Goal: Check status: Check status

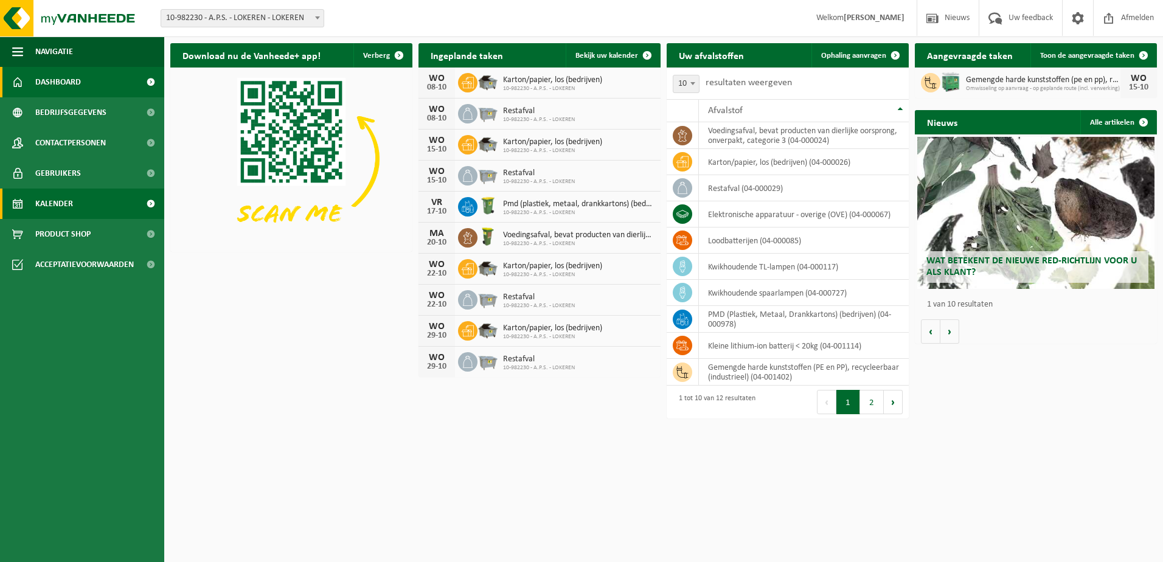
click at [80, 210] on link "Kalender" at bounding box center [82, 204] width 164 height 30
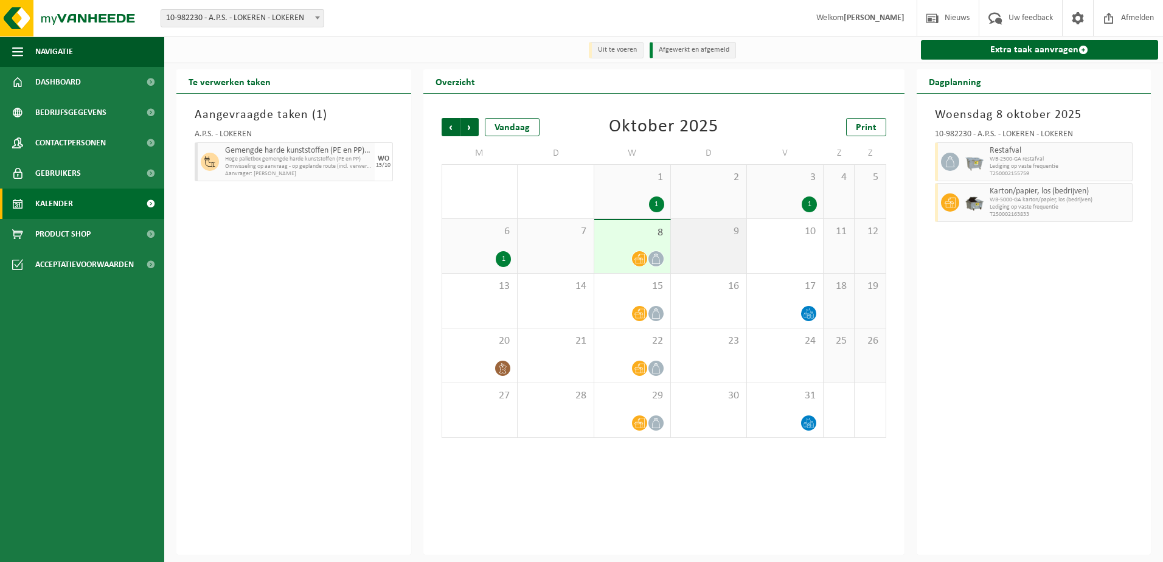
click at [735, 251] on div "9" at bounding box center [709, 246] width 76 height 54
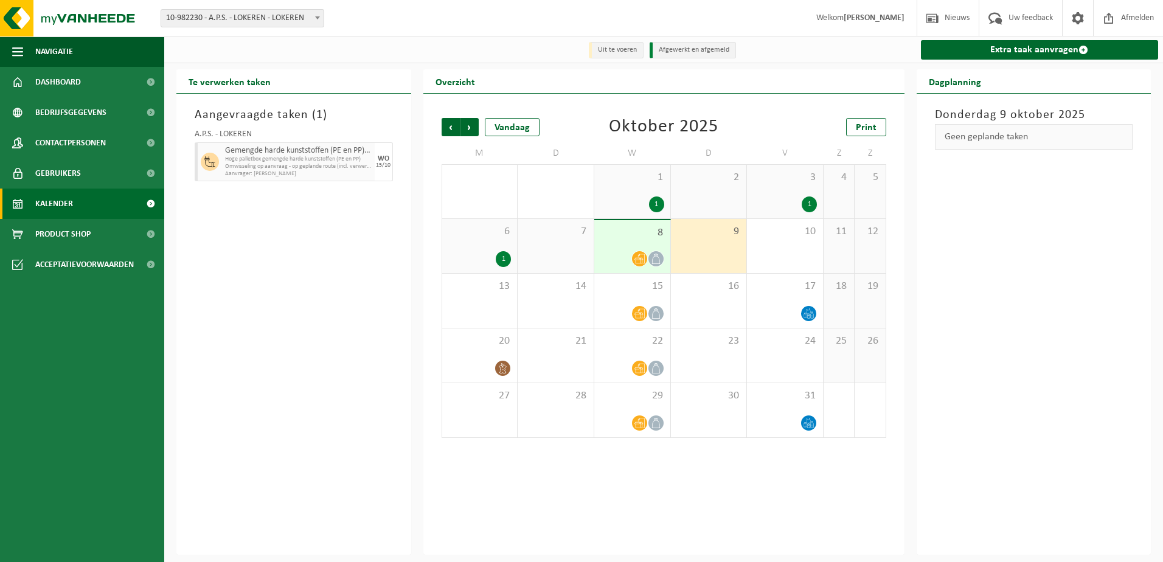
click at [561, 265] on div "7" at bounding box center [556, 246] width 76 height 54
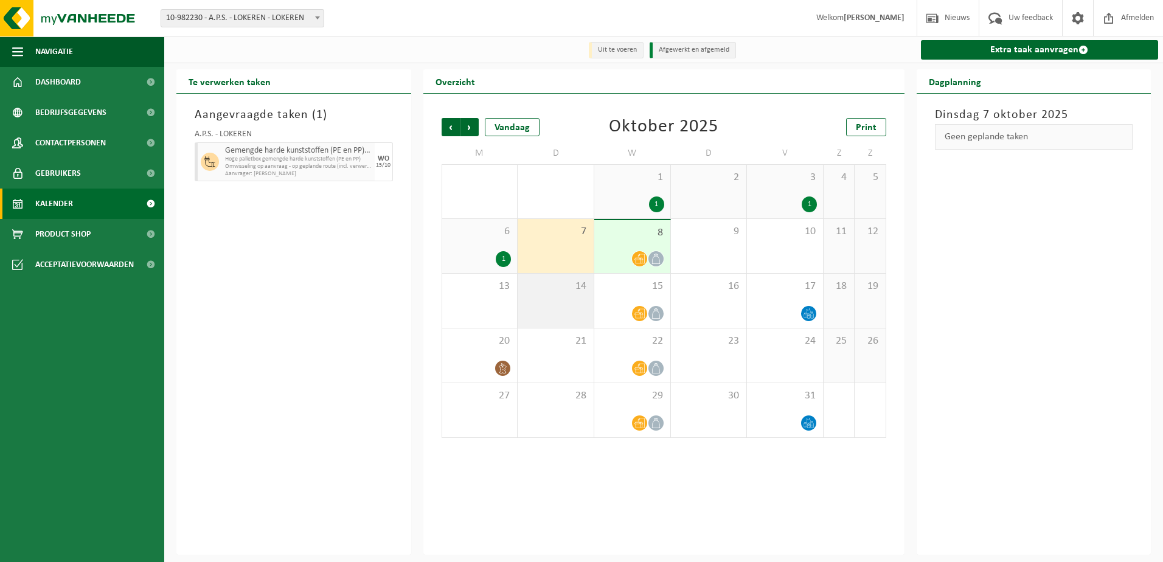
click at [566, 303] on div "14" at bounding box center [556, 301] width 76 height 54
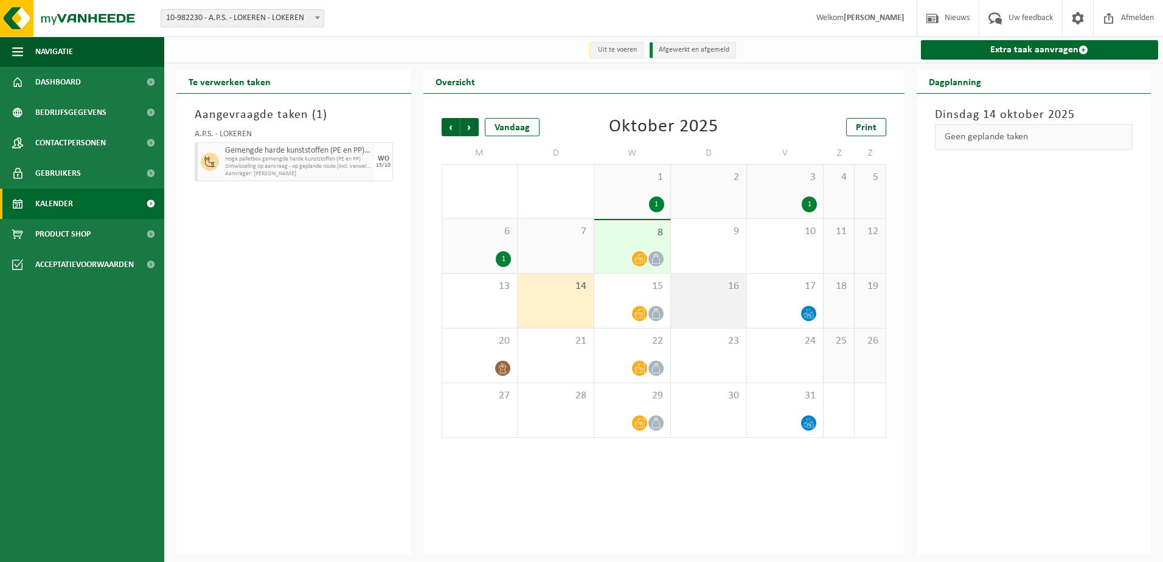
click at [709, 289] on span "16" at bounding box center [709, 286] width 64 height 13
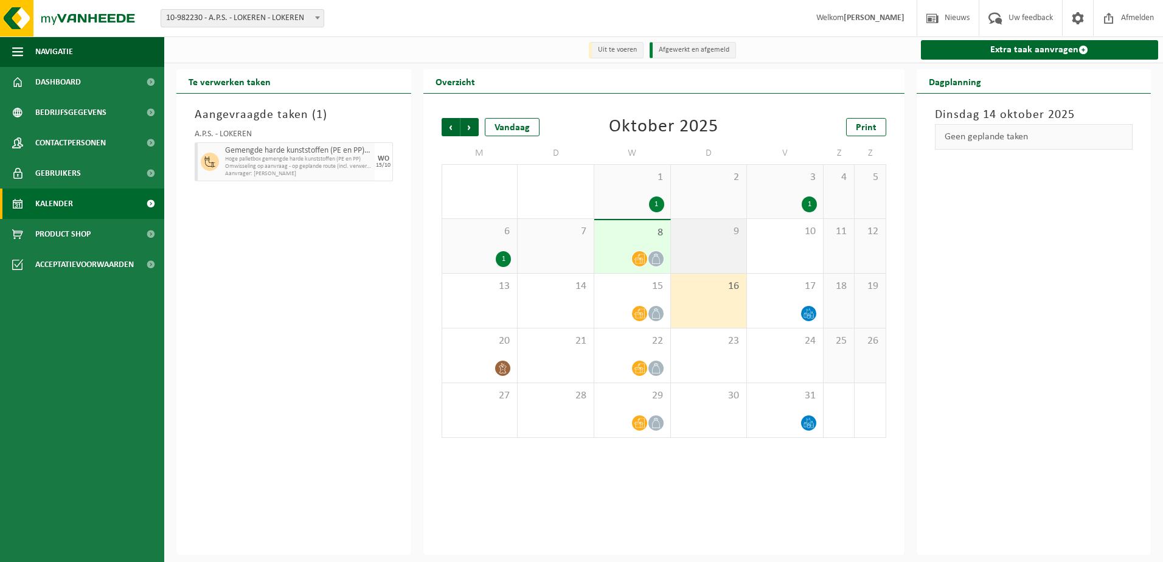
click at [717, 255] on div "9" at bounding box center [709, 246] width 76 height 54
